Goal: Task Accomplishment & Management: Manage account settings

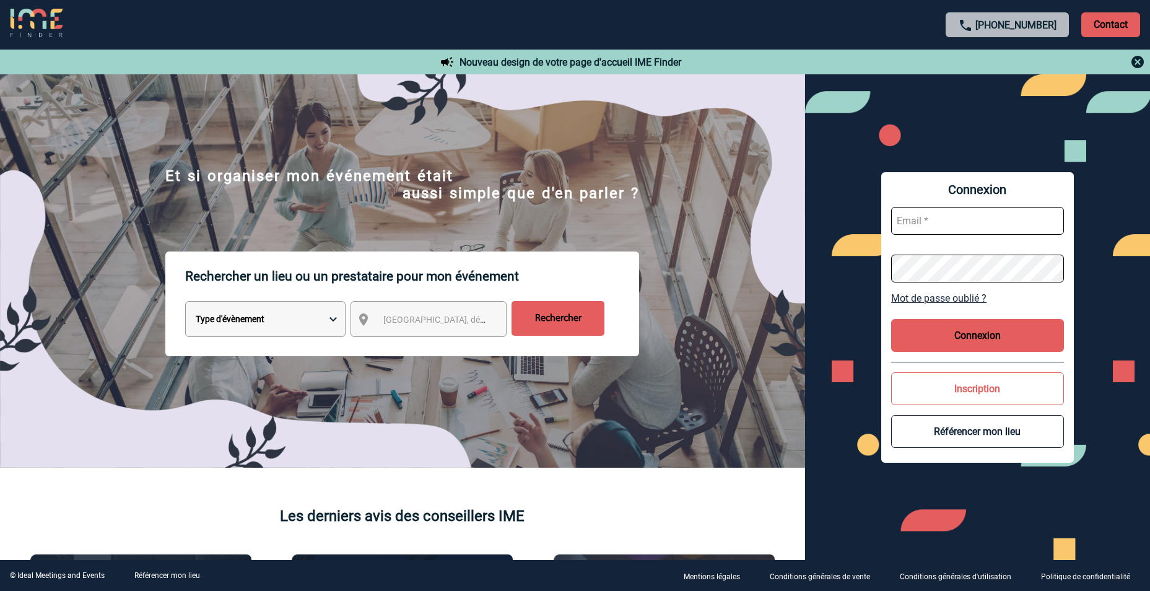
type input "leo.coutard@thehox.com"
click at [979, 347] on button "Connexion" at bounding box center [977, 335] width 173 height 33
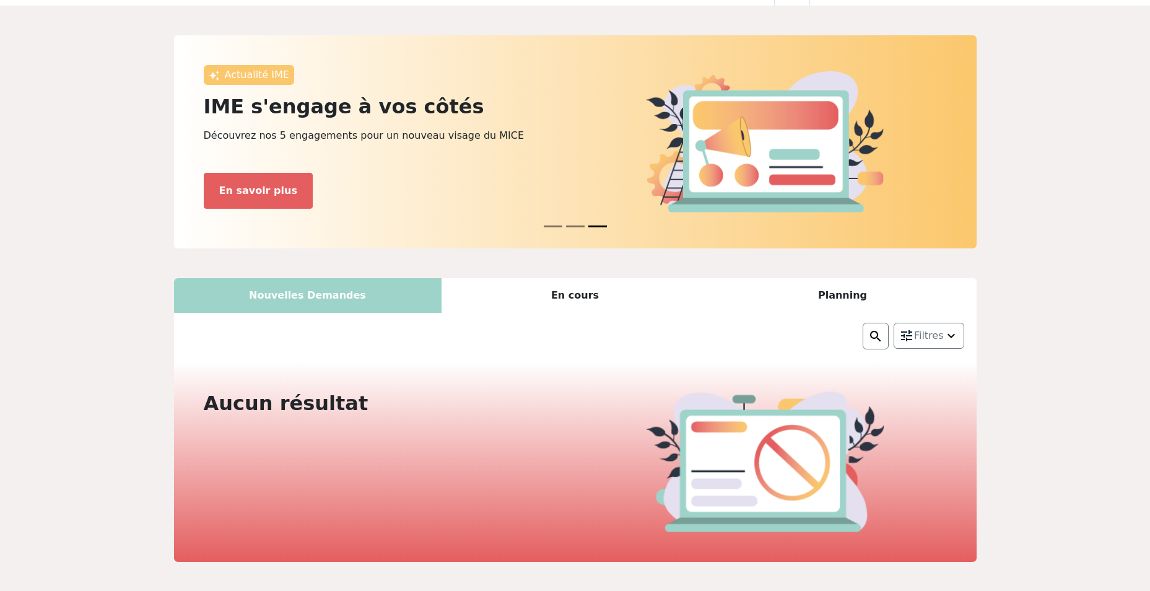
scroll to position [62, 0]
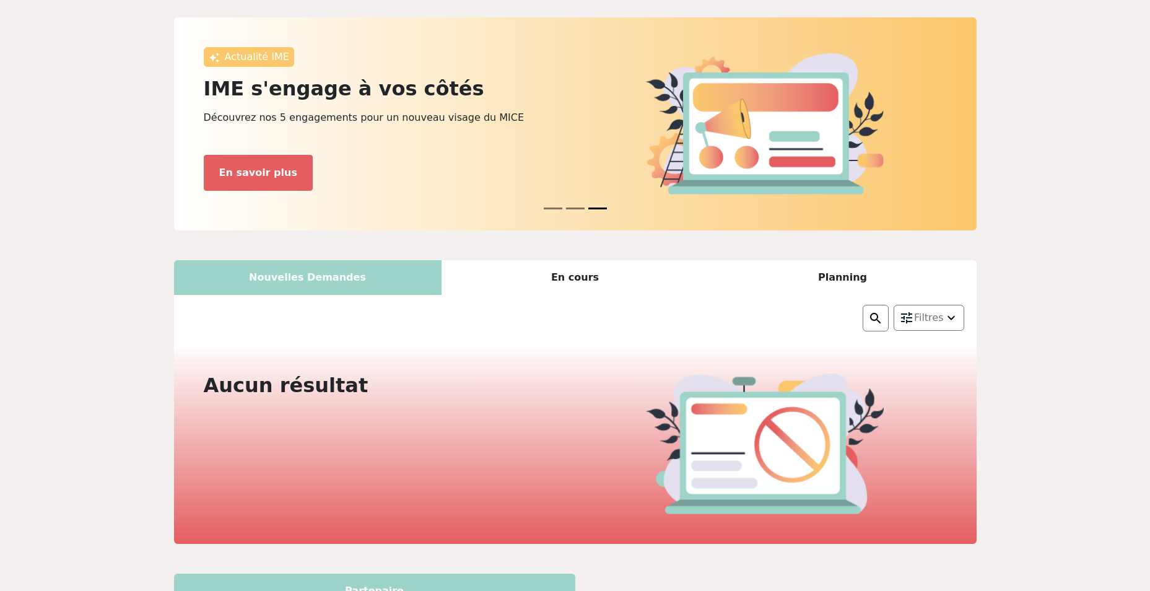
drag, startPoint x: 562, startPoint y: 243, endPoint x: 565, endPoint y: 251, distance: 8.6
click at [562, 244] on div "Actualité IME IME vous accompagne pour une facturation en toute simplicité ! Ga…" at bounding box center [575, 489] width 817 height 944
click at [573, 272] on div "En cours" at bounding box center [576, 277] width 268 height 35
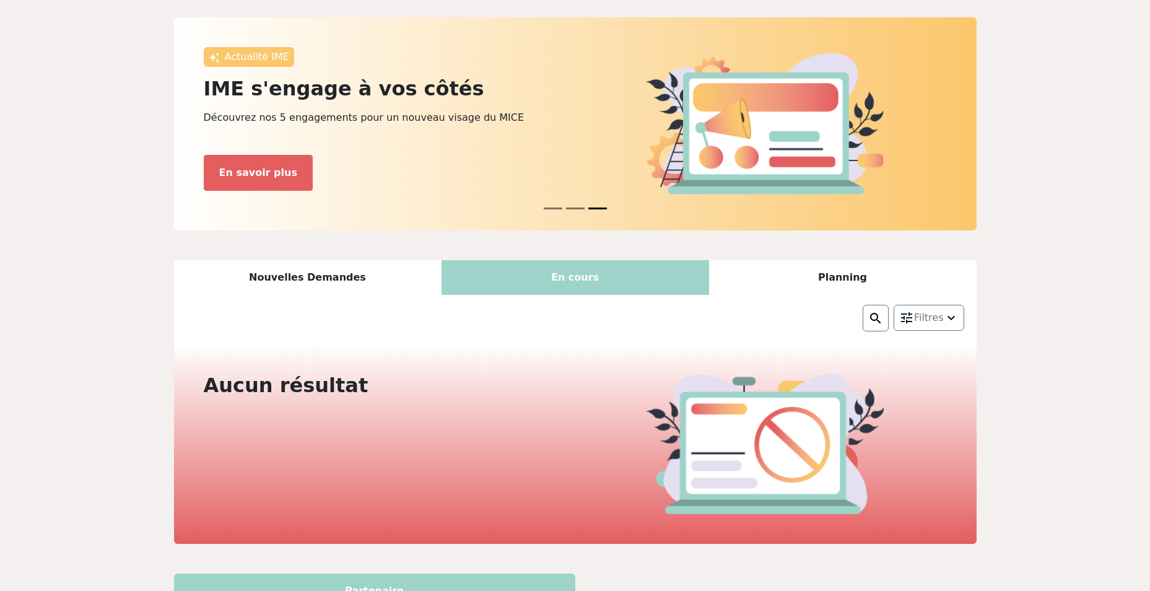
click at [785, 275] on div "Planning" at bounding box center [843, 277] width 268 height 35
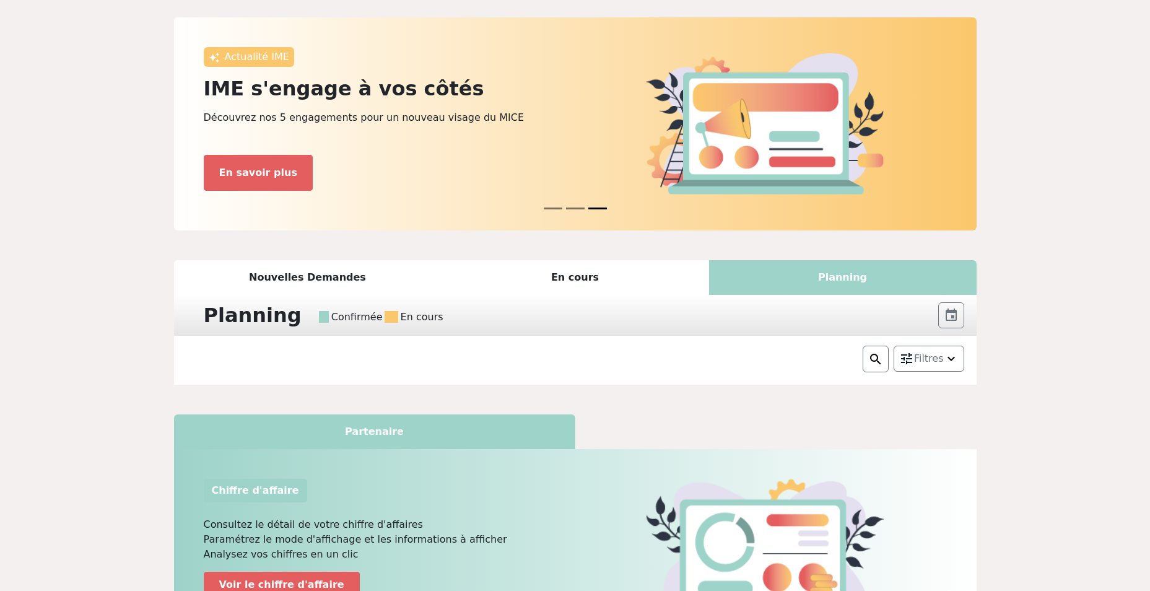
drag, startPoint x: 521, startPoint y: 284, endPoint x: 567, endPoint y: 275, distance: 46.8
click at [538, 286] on div "En cours" at bounding box center [576, 277] width 268 height 35
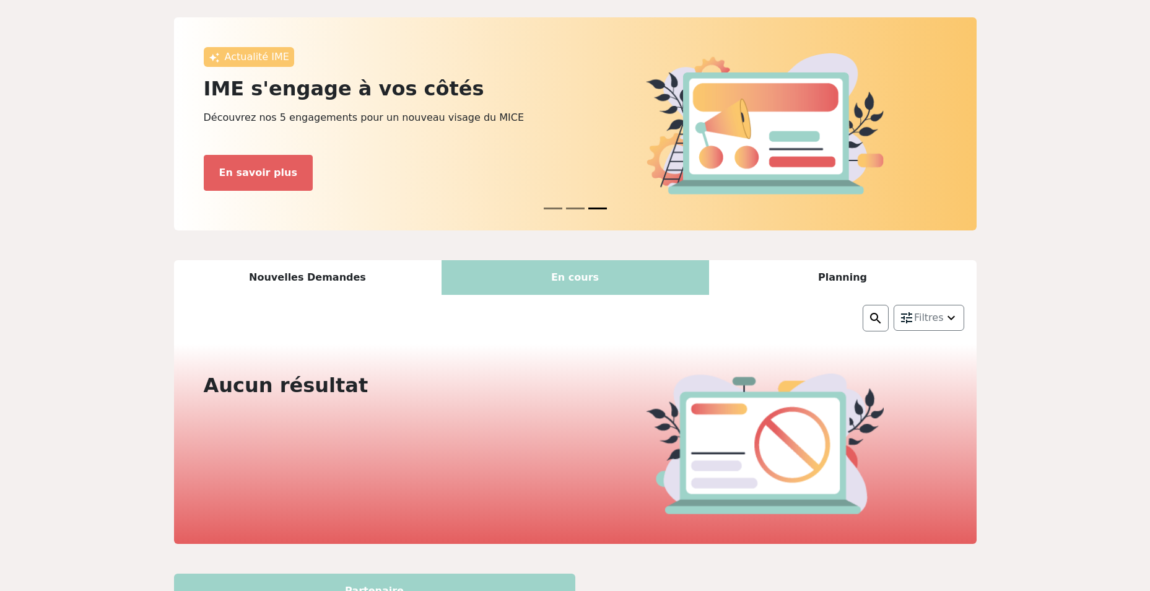
click at [568, 275] on div "En cours" at bounding box center [576, 277] width 268 height 35
click at [385, 271] on div "Nouvelles Demandes" at bounding box center [308, 277] width 268 height 35
